Goal: Check status: Check status

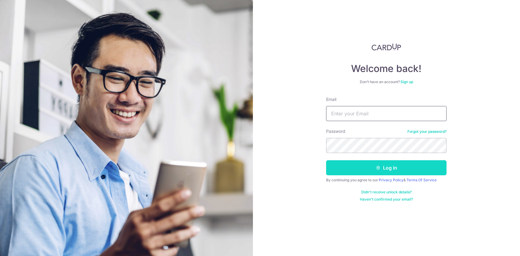
type input "[EMAIL_ADDRESS][DOMAIN_NAME]"
click at [392, 168] on button "Log in" at bounding box center [386, 167] width 120 height 15
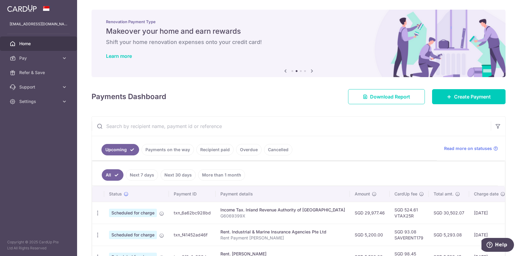
click at [312, 70] on icon at bounding box center [311, 71] width 7 height 8
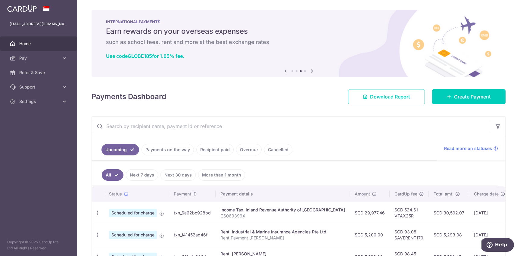
click at [312, 70] on icon at bounding box center [311, 71] width 7 height 8
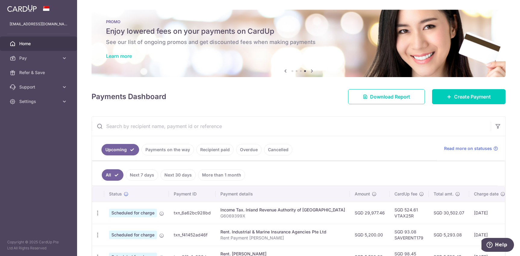
click at [127, 56] on link "Learn more" at bounding box center [119, 56] width 26 height 6
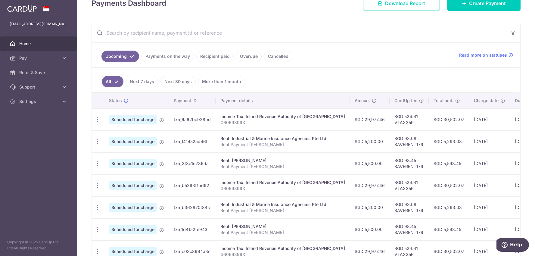
scroll to position [100, 0]
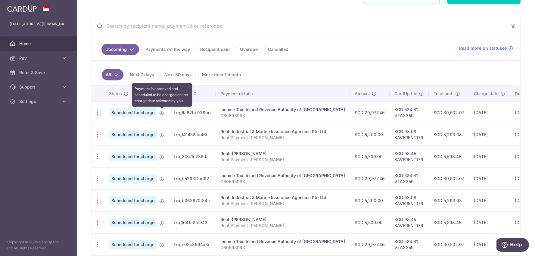
click at [162, 114] on icon at bounding box center [161, 113] width 5 height 5
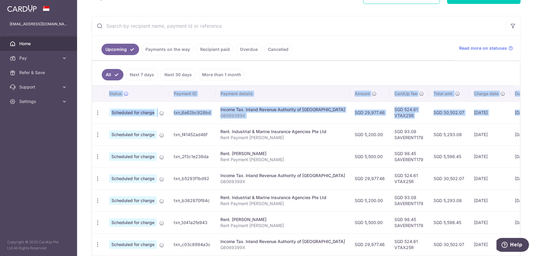
scroll to position [0, 50]
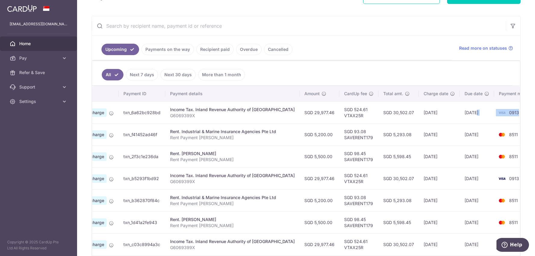
drag, startPoint x: 505, startPoint y: 111, endPoint x: 502, endPoint y: 115, distance: 4.9
click at [503, 115] on tr "Update payment Cancel payment Scheduled for charge txn_6a62bc928bd Income Tax. …" at bounding box center [291, 112] width 498 height 22
click at [517, 109] on div "All Next 7 days Next 30 days More than 1 month Status Payment ID Payment detail…" at bounding box center [306, 198] width 428 height 276
